Goal: Check status: Check status

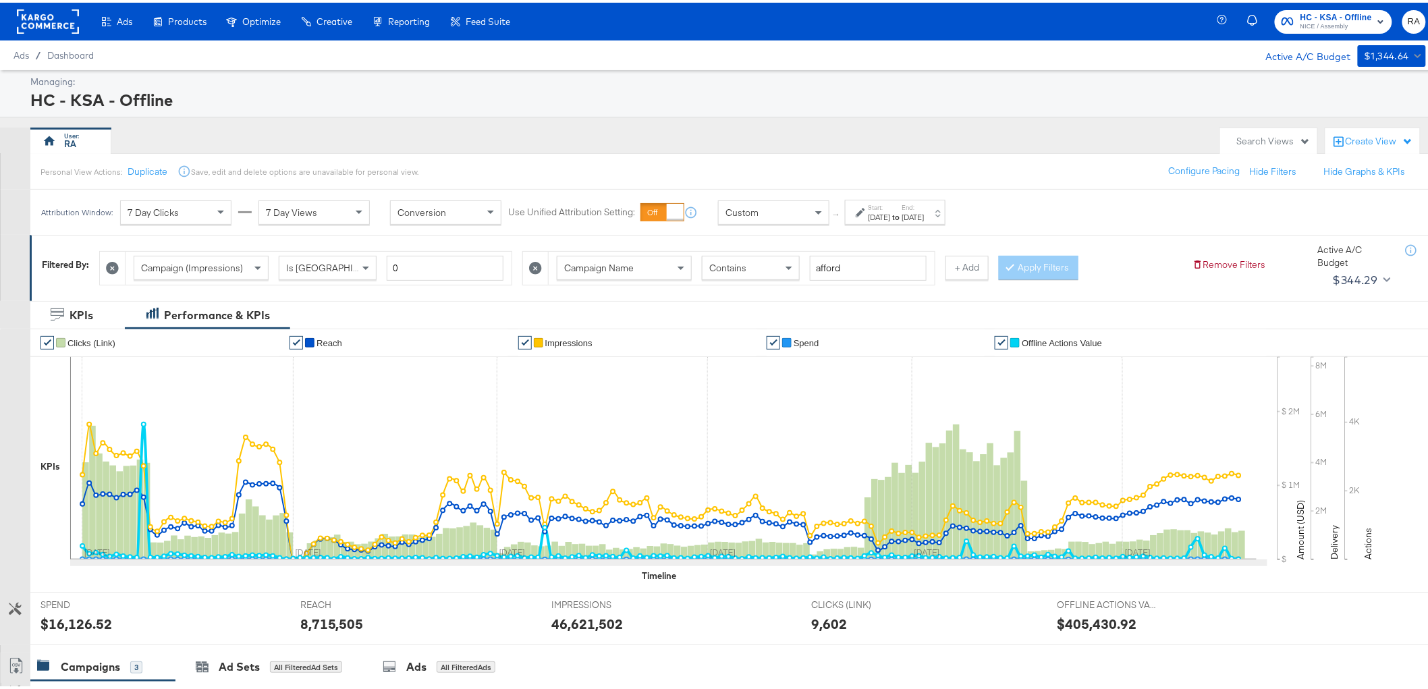
click at [923, 208] on div "Start: [DATE] to End: [DATE]" at bounding box center [896, 210] width 56 height 20
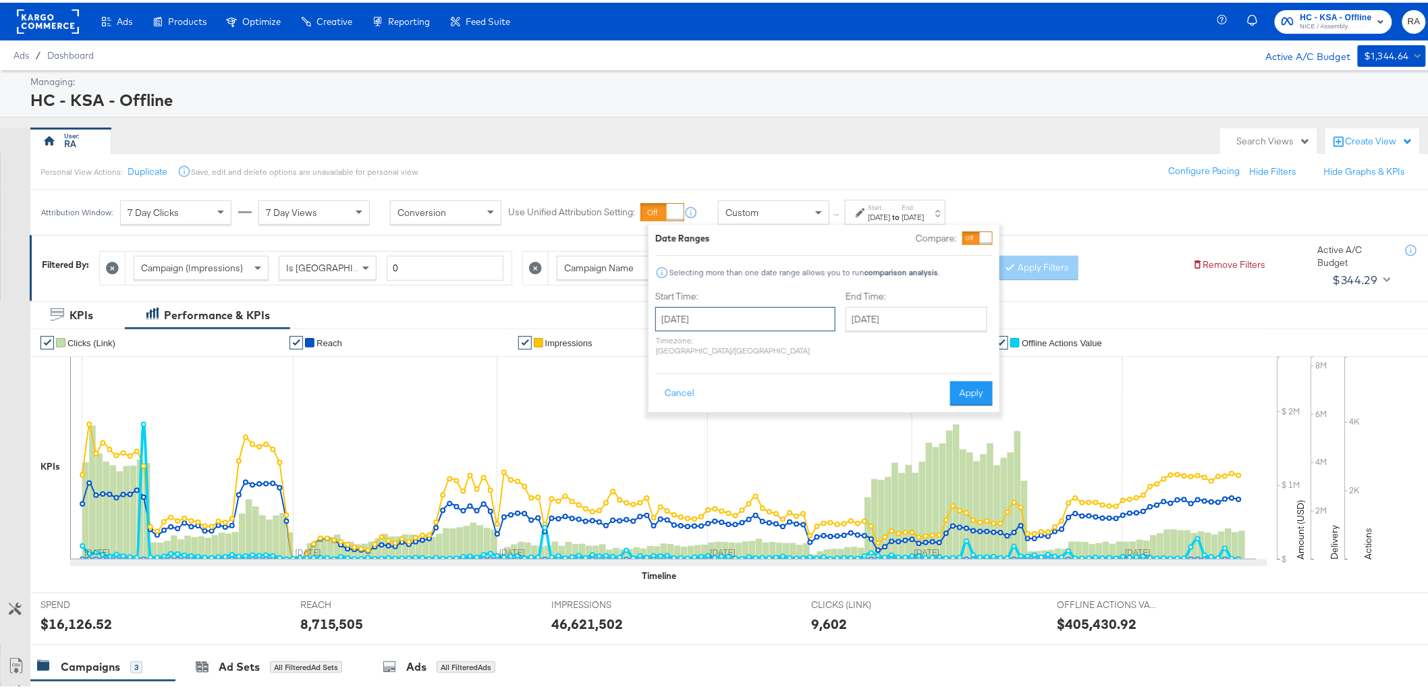
click at [783, 323] on input "[DATE]" at bounding box center [745, 316] width 180 height 24
click at [800, 344] on span "›" at bounding box center [808, 344] width 21 height 20
click at [800, 343] on span "›" at bounding box center [808, 344] width 21 height 20
click at [800, 345] on span "›" at bounding box center [808, 344] width 21 height 20
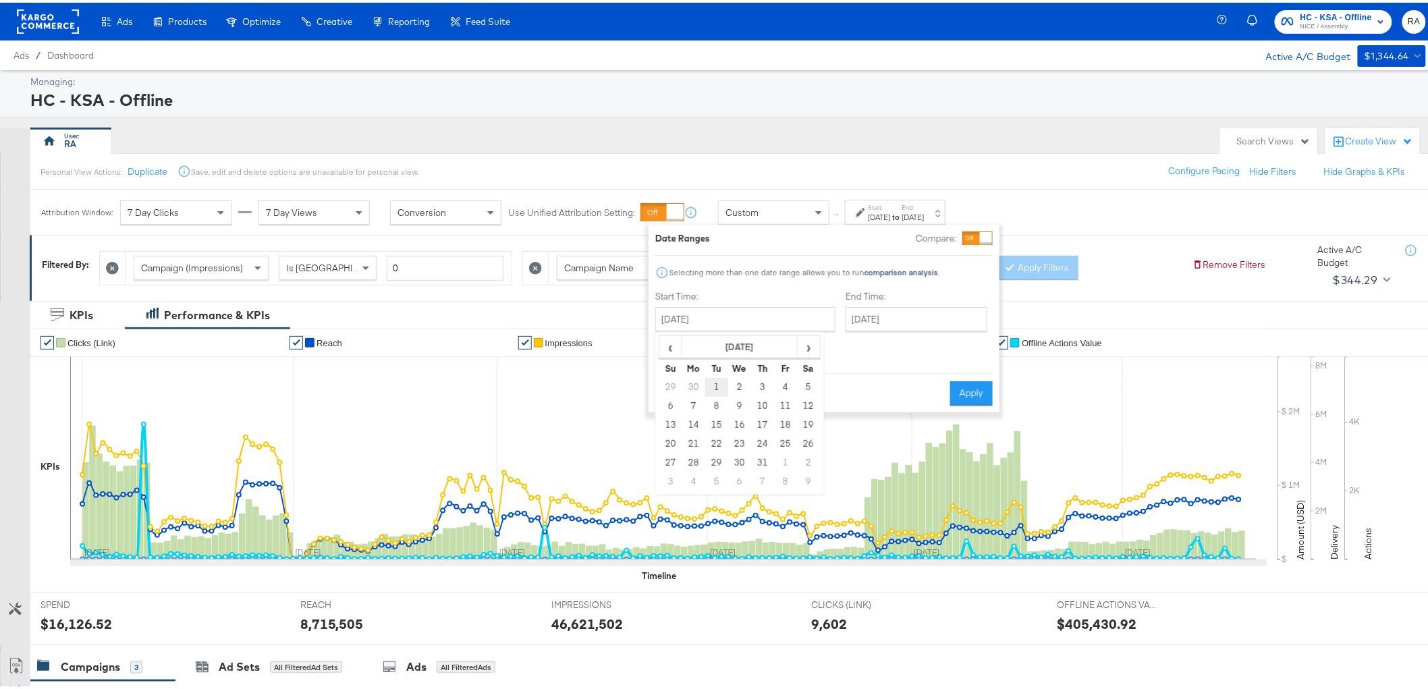
click at [713, 381] on td "1" at bounding box center [716, 384] width 23 height 19
type input "[DATE]"
click at [878, 311] on input "[DATE]" at bounding box center [914, 316] width 142 height 24
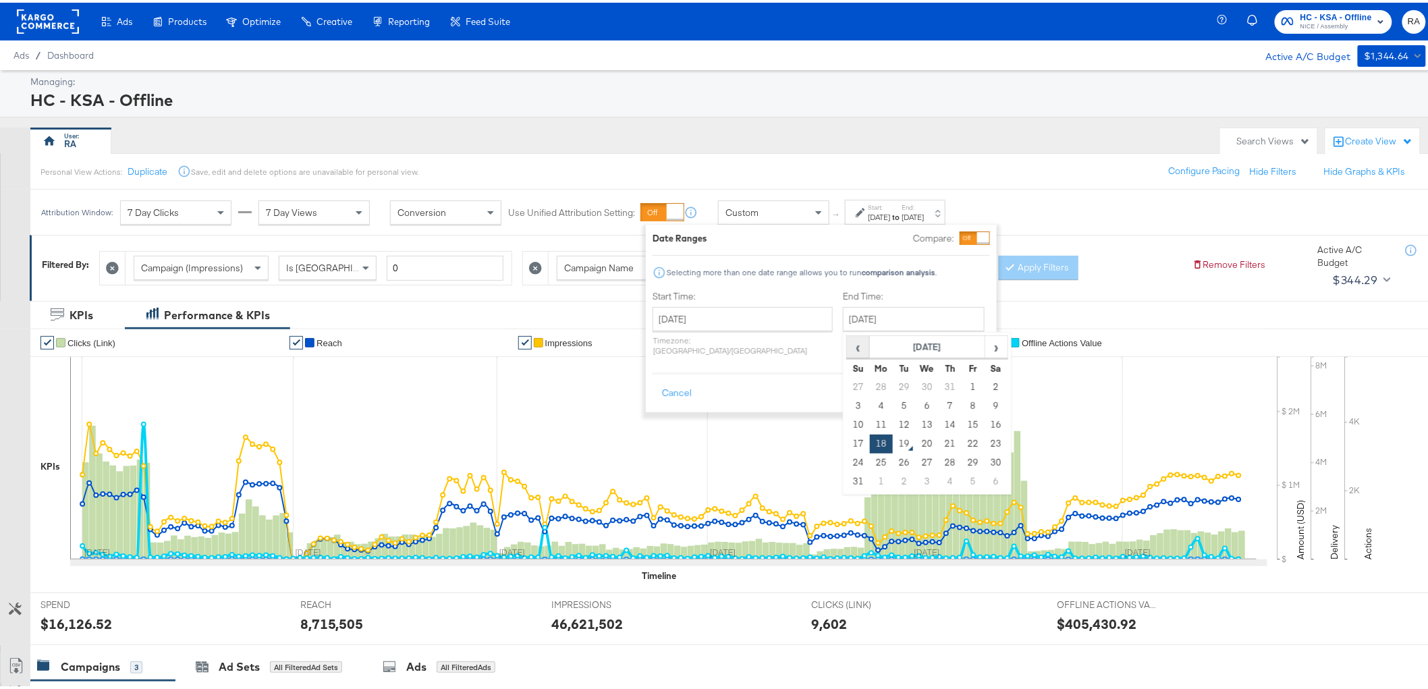
click at [847, 344] on span "‹" at bounding box center [857, 344] width 21 height 20
click at [939, 457] on td "31" at bounding box center [950, 460] width 23 height 19
type input "[DATE]"
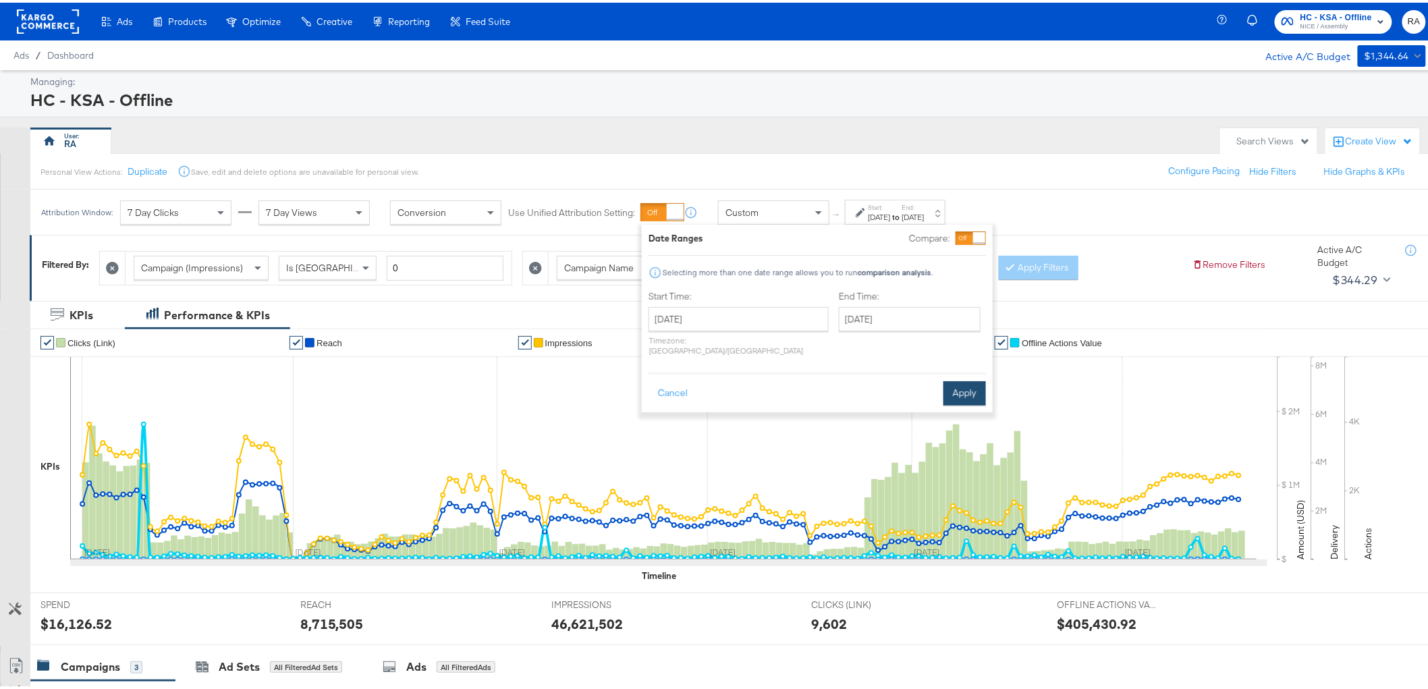
click at [946, 381] on button "Apply" at bounding box center [964, 391] width 43 height 24
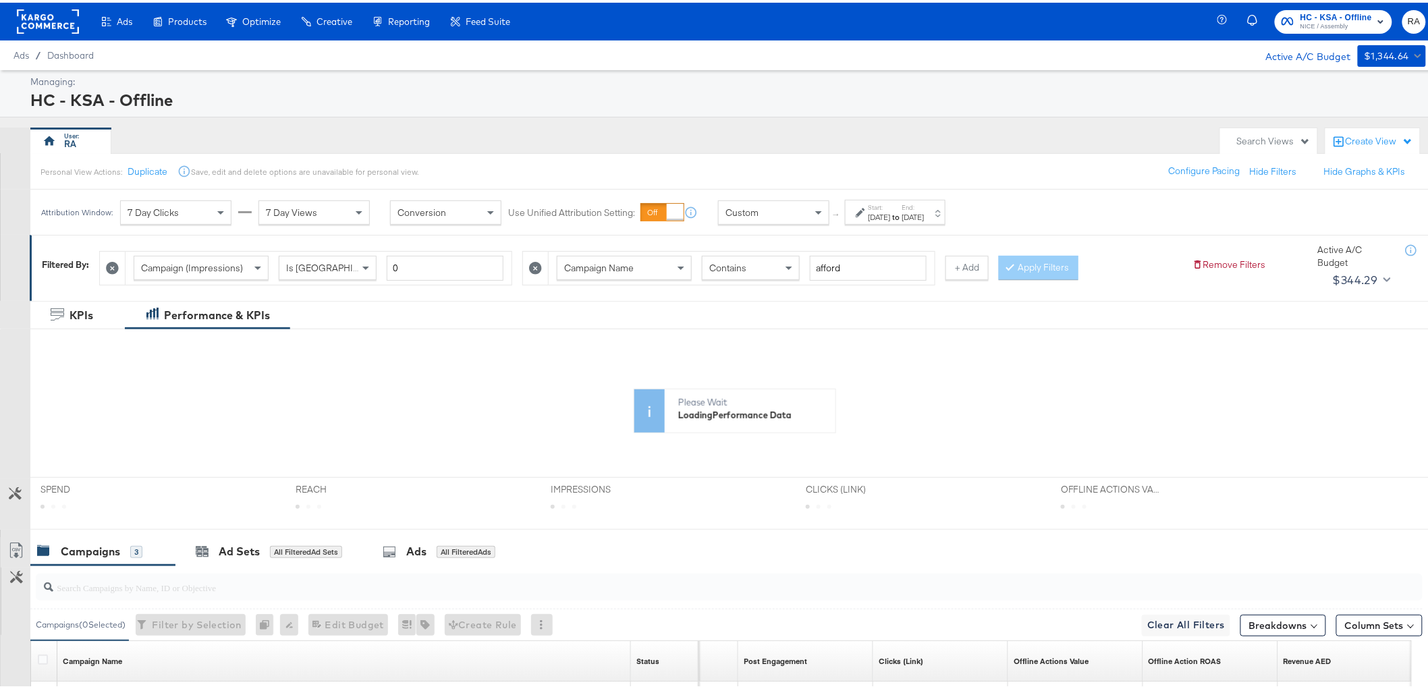
click at [538, 265] on icon at bounding box center [535, 265] width 13 height 13
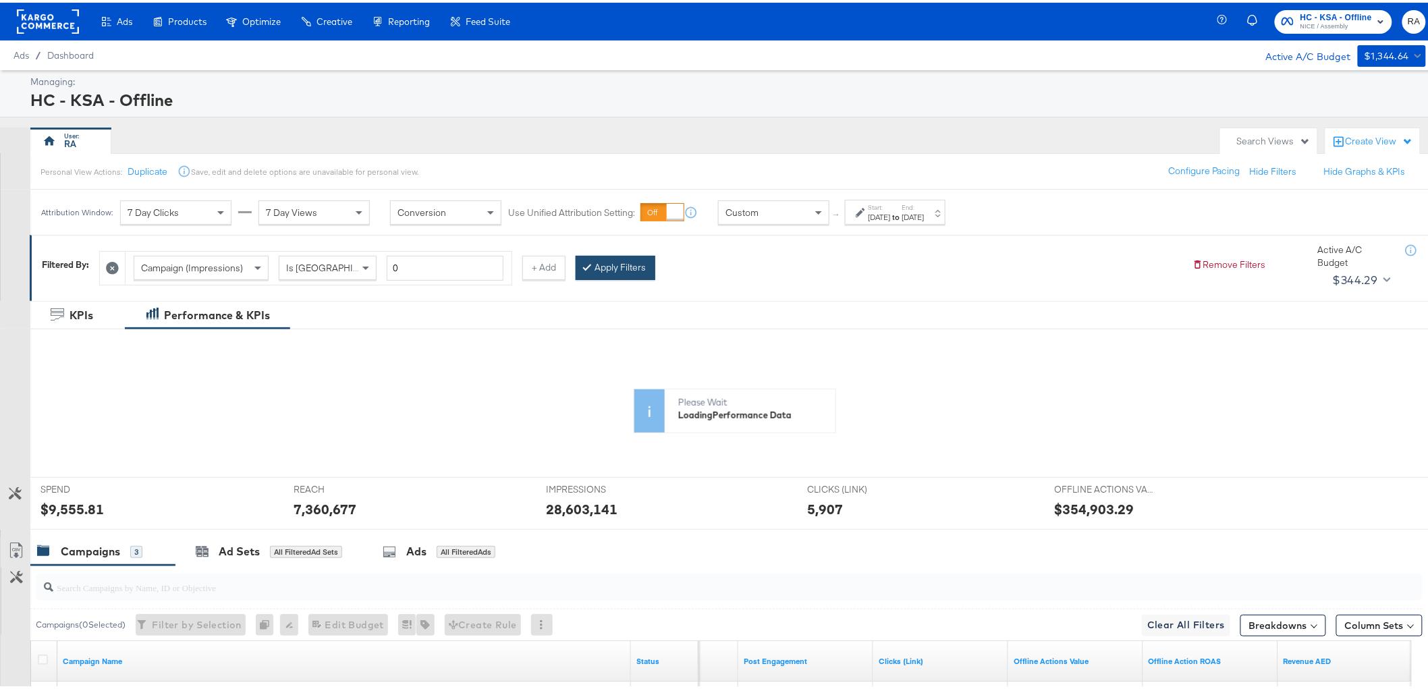
click at [617, 265] on button "Apply Filters" at bounding box center [616, 265] width 80 height 24
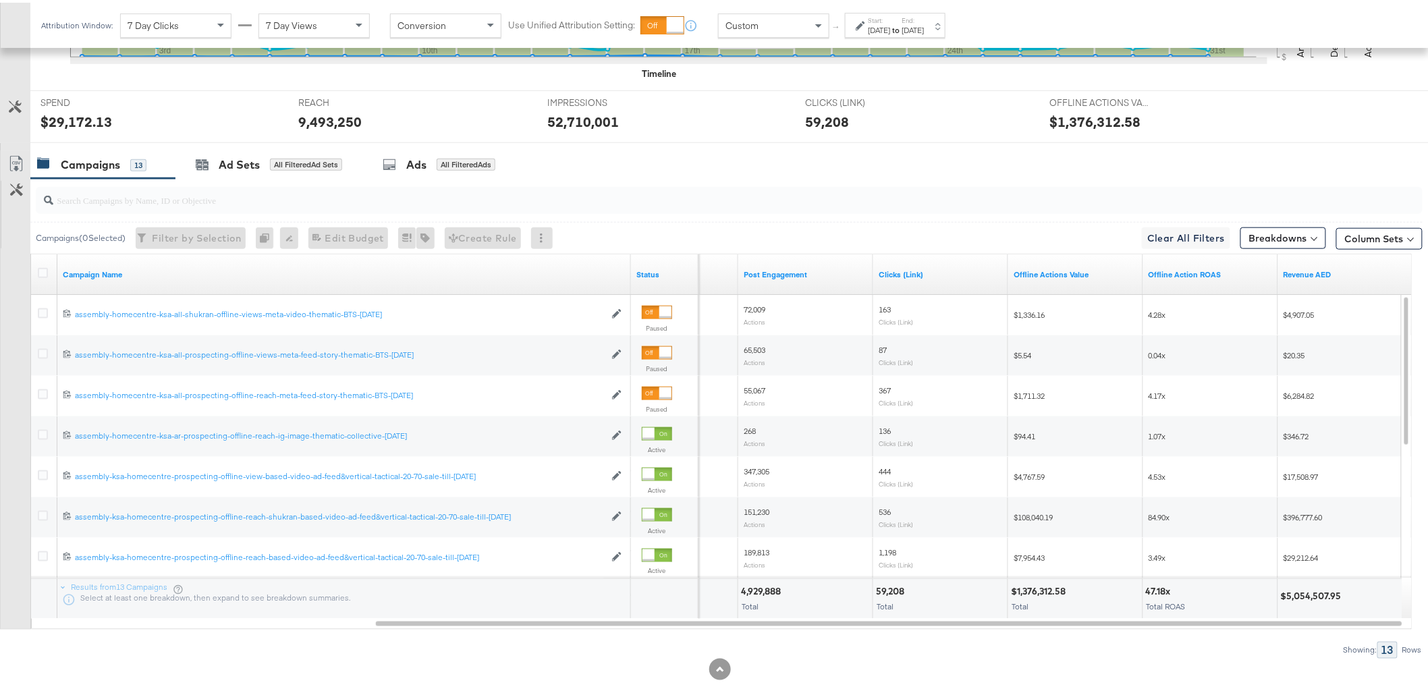
scroll to position [529, 0]
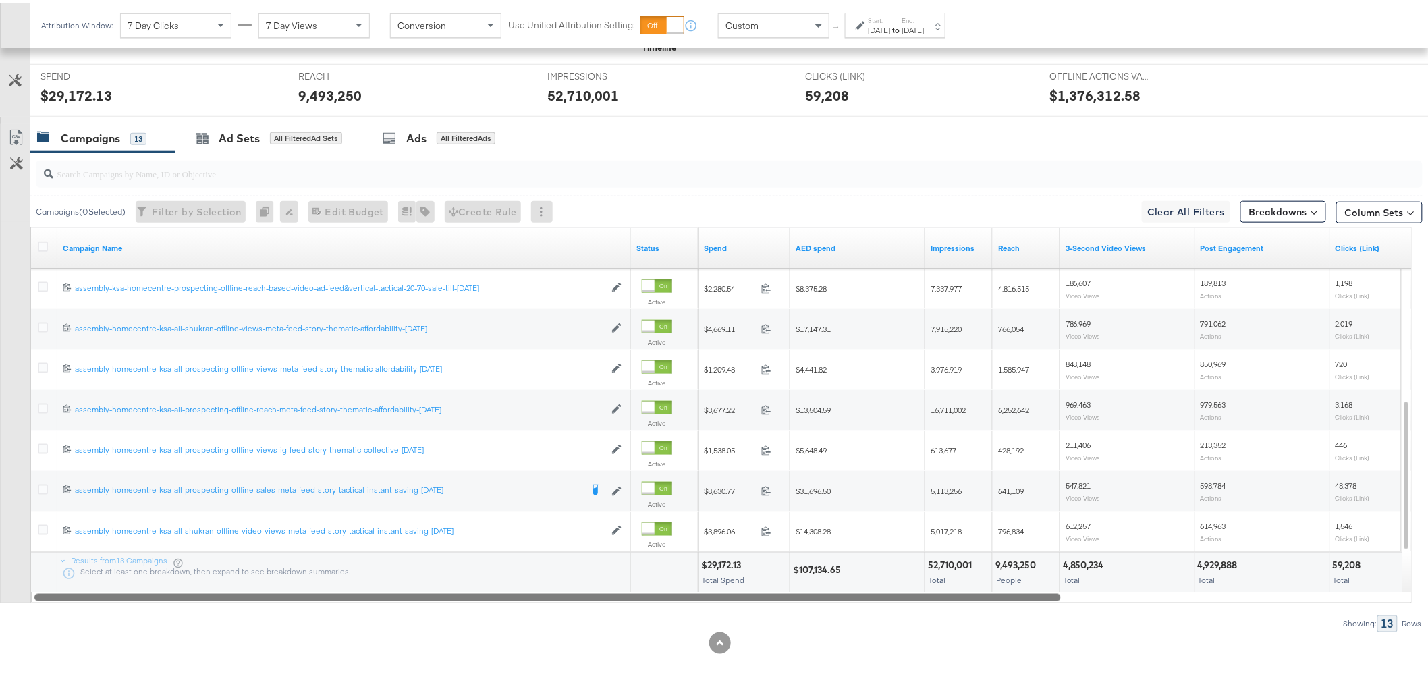
drag, startPoint x: 810, startPoint y: 596, endPoint x: 413, endPoint y: 598, distance: 397.4
click at [413, 598] on div at bounding box center [547, 593] width 1026 height 11
